Goal: Information Seeking & Learning: Understand process/instructions

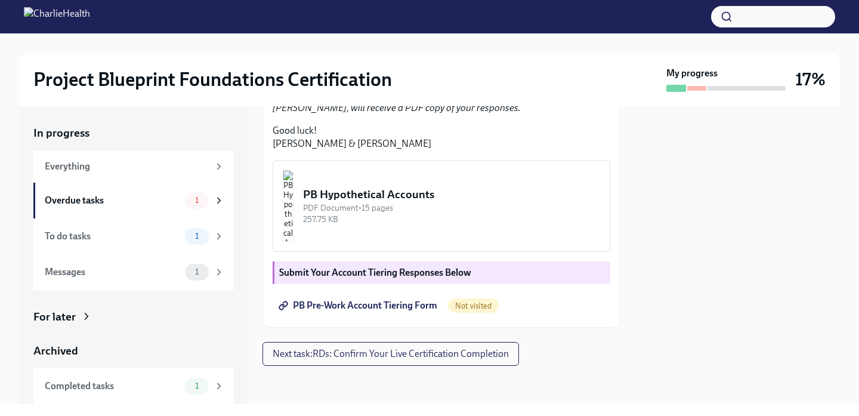
scroll to position [440, 0]
click at [433, 194] on div "PB Hypothetical Accounts" at bounding box center [451, 195] width 297 height 16
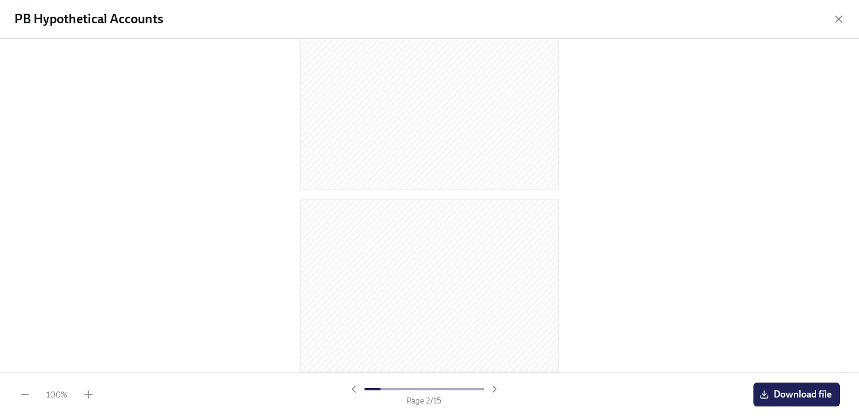
scroll to position [0, 0]
click at [784, 386] on button "Download file" at bounding box center [797, 395] width 87 height 24
click at [838, 22] on icon "button" at bounding box center [839, 19] width 12 height 12
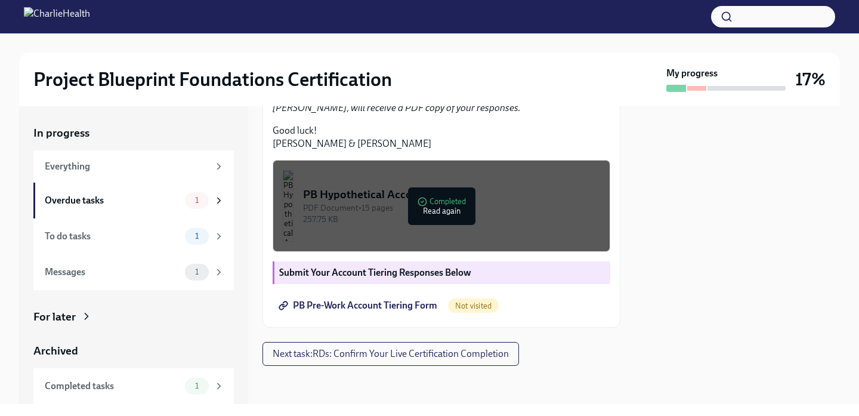
click at [453, 269] on strong "Submit Your Account Tiering Responses Below" at bounding box center [375, 272] width 192 height 11
click at [402, 301] on span "PB Pre-Work Account Tiering Form" at bounding box center [359, 306] width 156 height 12
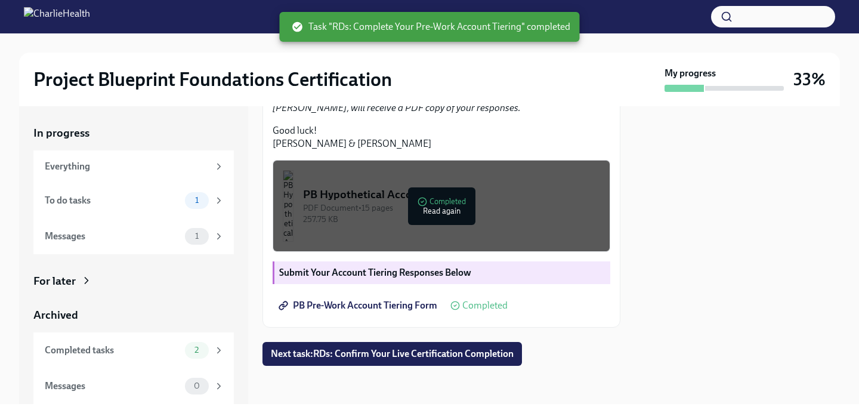
scroll to position [422, 0]
click at [294, 217] on img "button" at bounding box center [288, 206] width 11 height 72
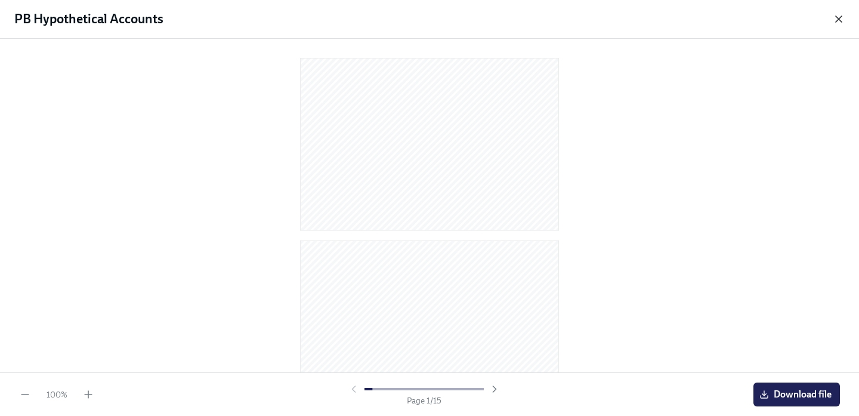
click at [838, 21] on icon "button" at bounding box center [839, 19] width 12 height 12
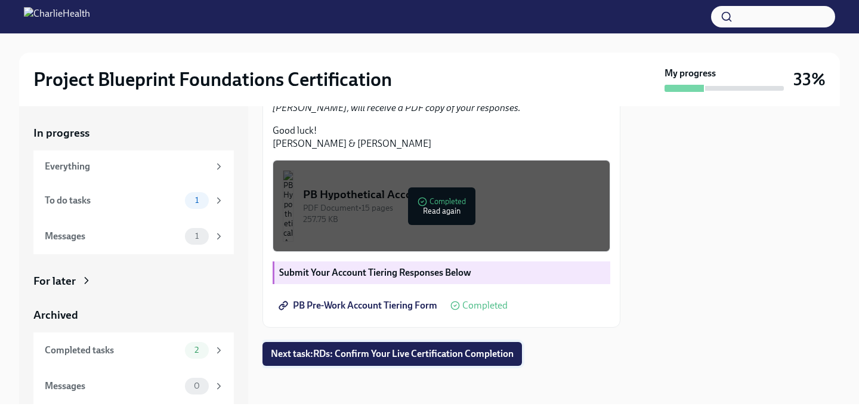
click at [408, 358] on span "Next task : RDs: Confirm Your Live Certification Completion" at bounding box center [392, 354] width 243 height 12
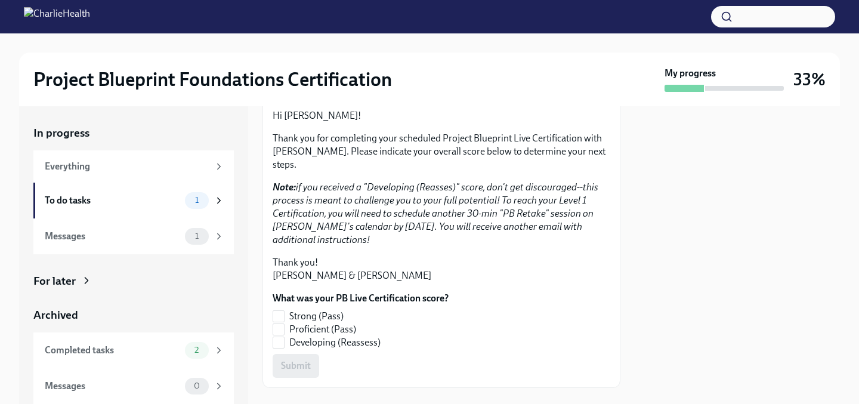
scroll to position [196, 0]
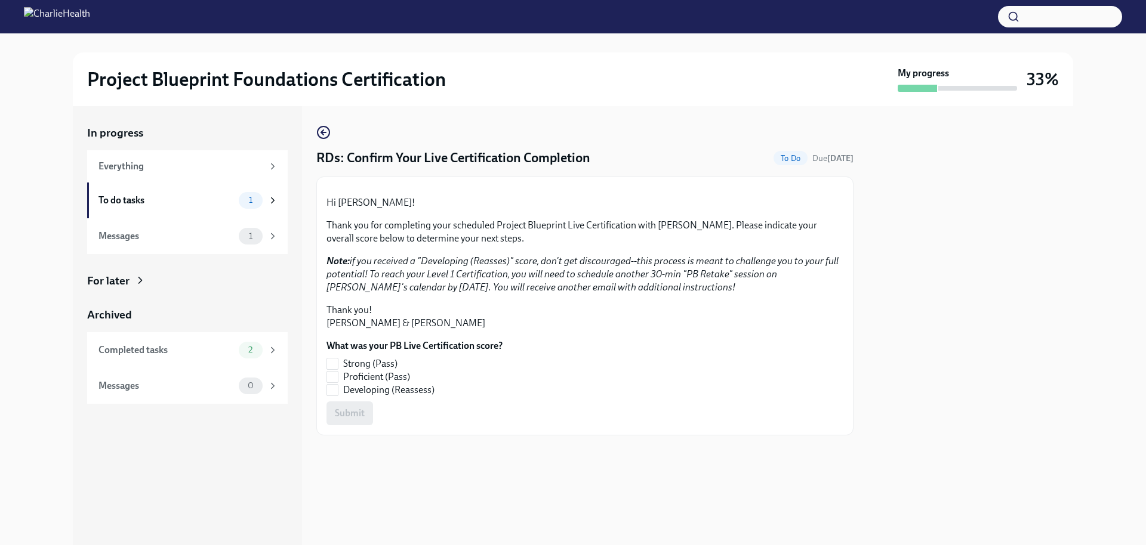
scroll to position [54, 0]
click at [166, 211] on div "To do tasks 1" at bounding box center [187, 201] width 201 height 36
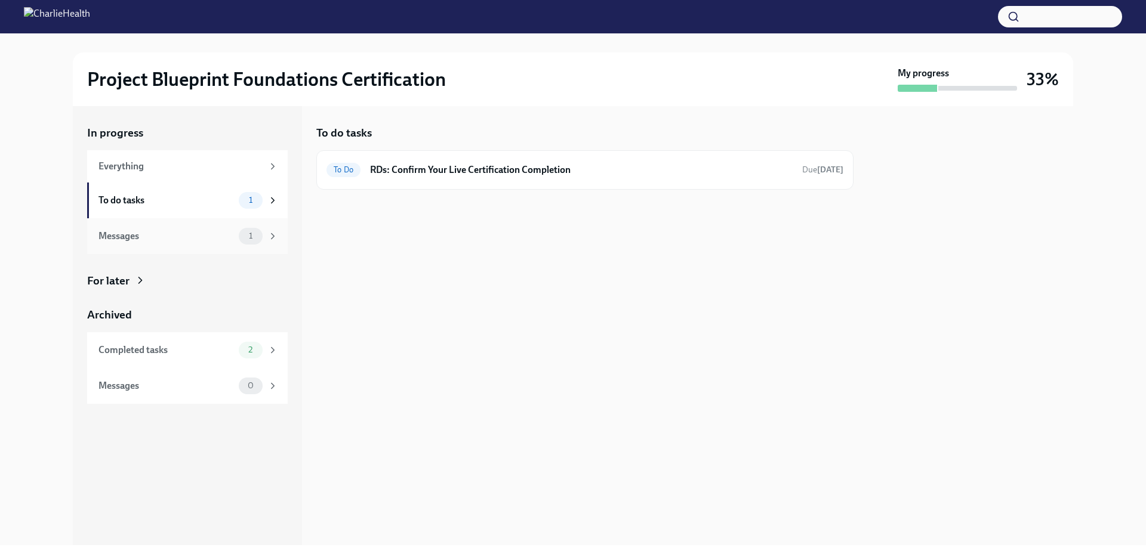
click at [209, 230] on div "Messages" at bounding box center [165, 236] width 135 height 13
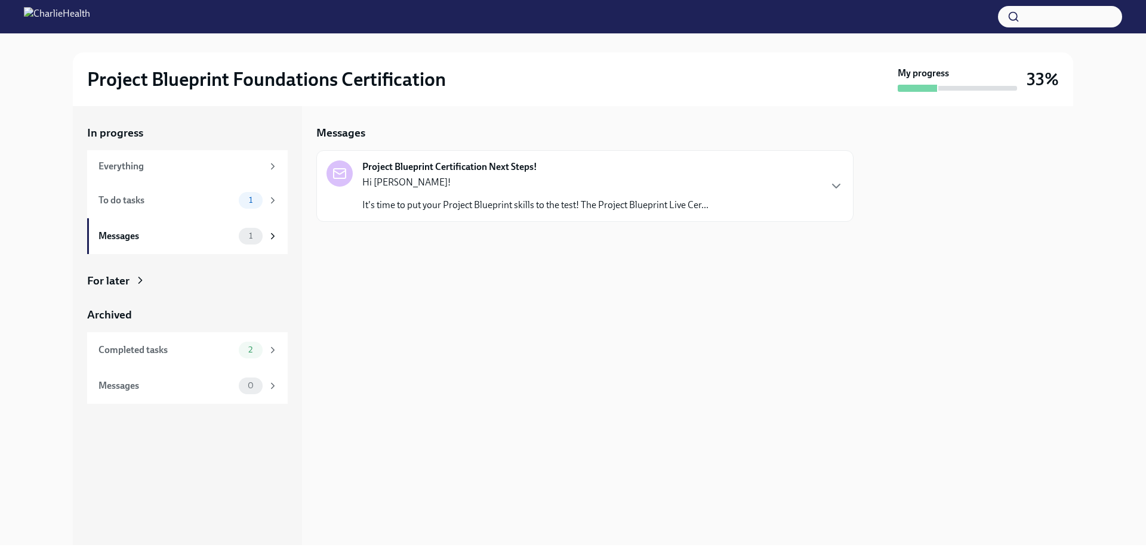
click at [460, 178] on p "Hi [PERSON_NAME]!" at bounding box center [535, 182] width 346 height 13
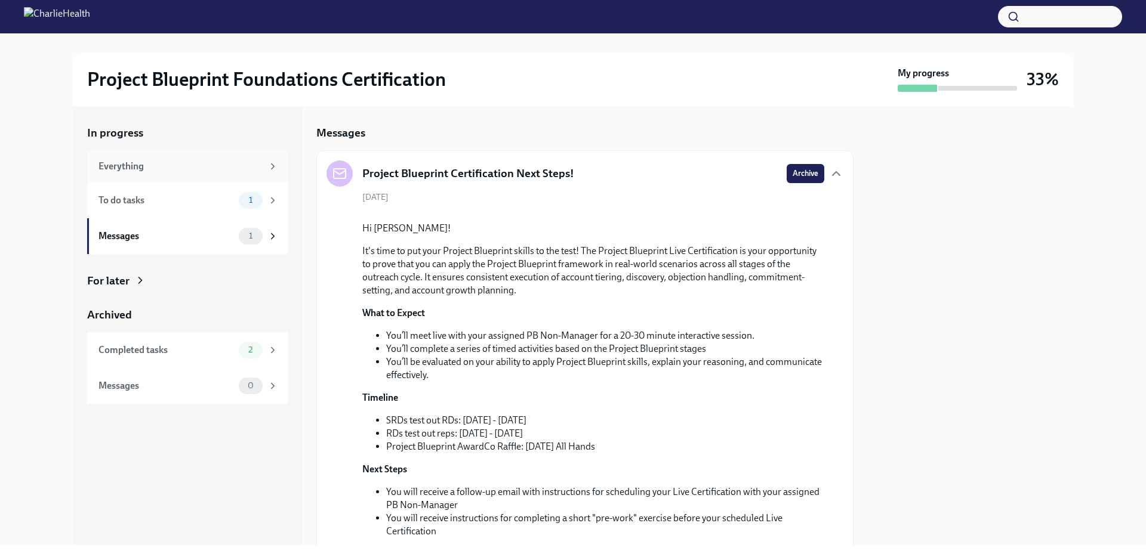
click at [132, 168] on div "Everything" at bounding box center [180, 166] width 164 height 13
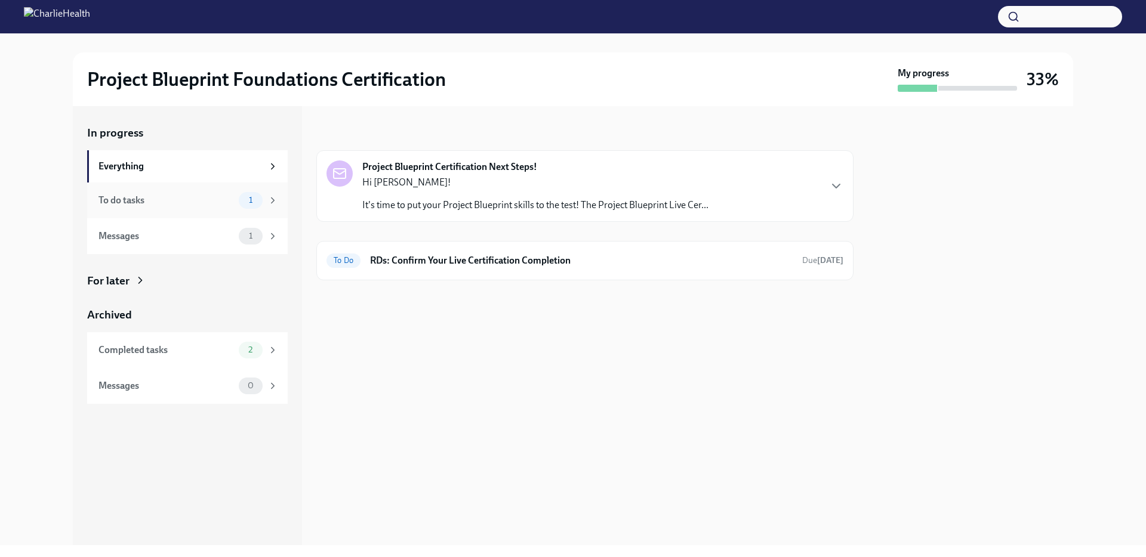
click at [149, 201] on div "To do tasks" at bounding box center [165, 200] width 135 height 13
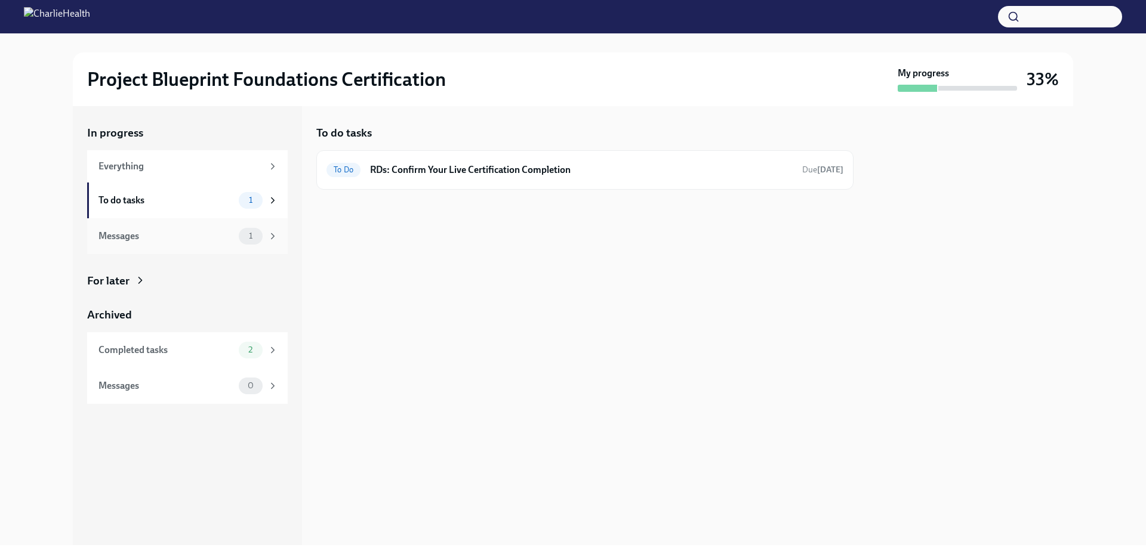
click at [245, 236] on span "1" at bounding box center [251, 236] width 18 height 9
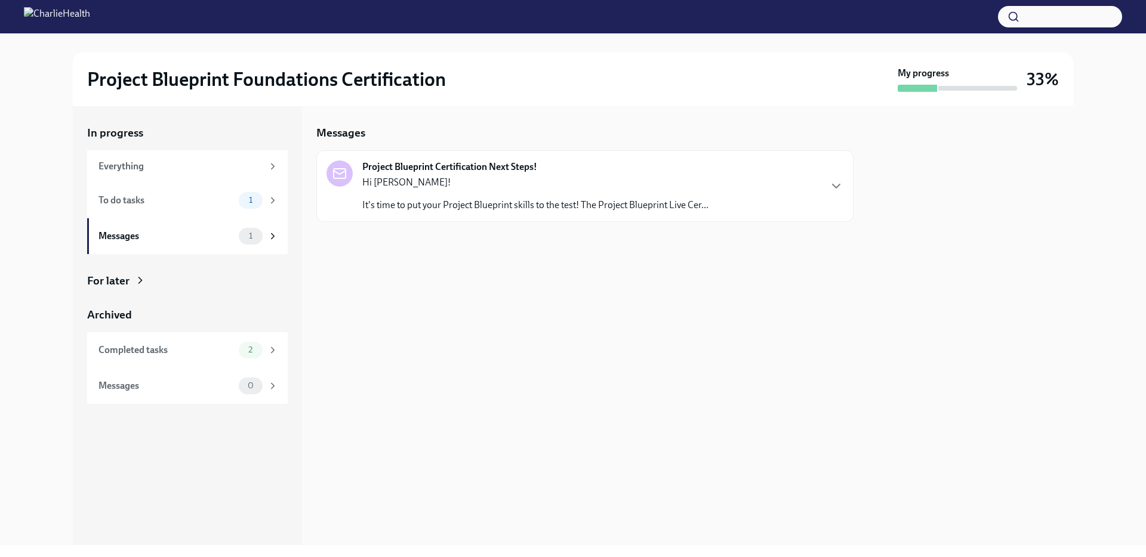
click at [726, 202] on div "Project Blueprint Certification Next Steps! Hi [PERSON_NAME]! It's time to put …" at bounding box center [584, 186] width 517 height 51
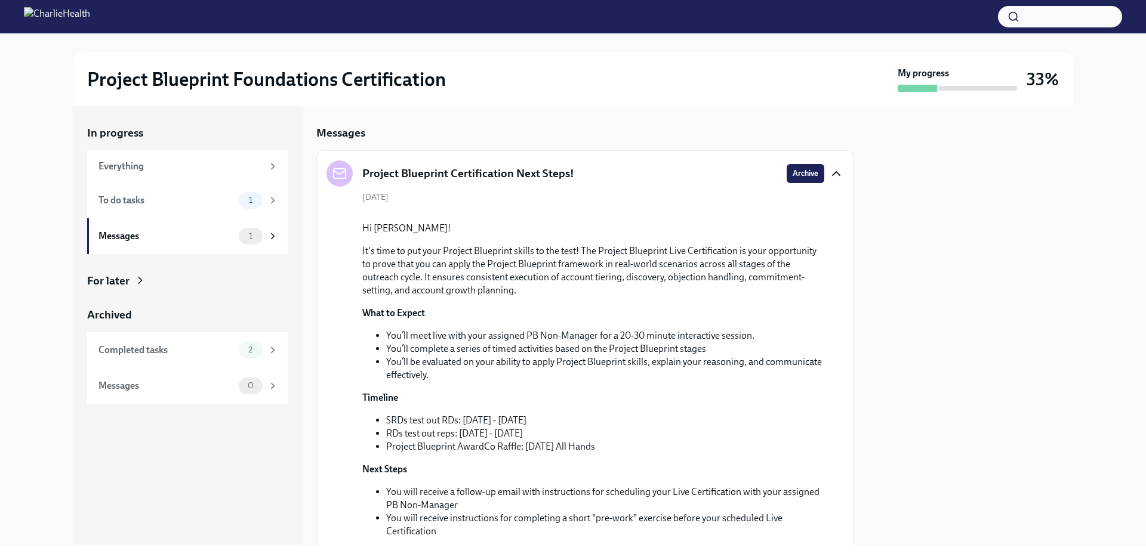
click at [832, 168] on icon "button" at bounding box center [836, 173] width 14 height 14
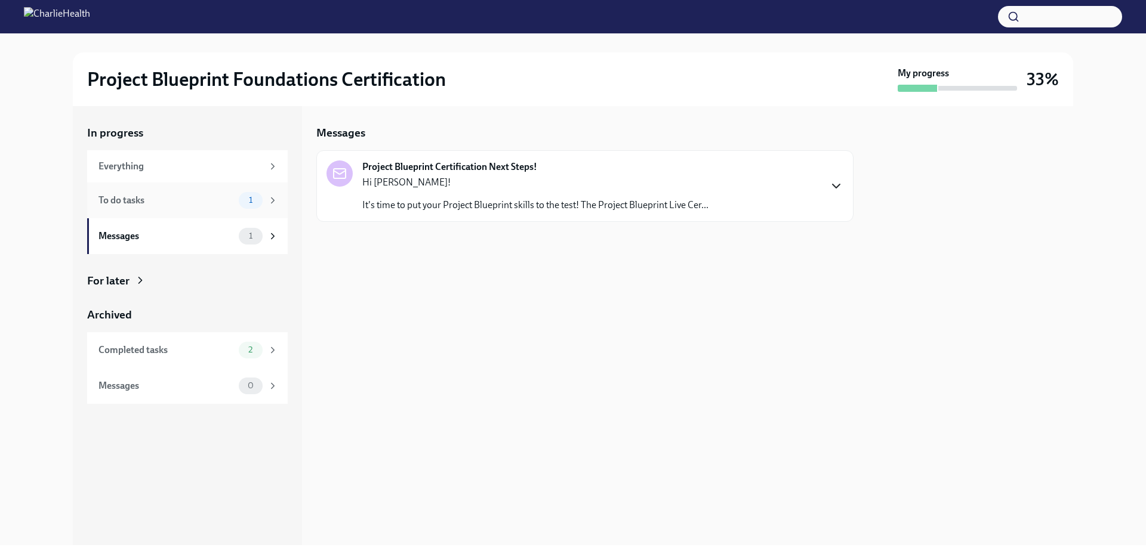
click at [166, 202] on div "To do tasks" at bounding box center [165, 200] width 135 height 13
